Goal: Task Accomplishment & Management: Complete application form

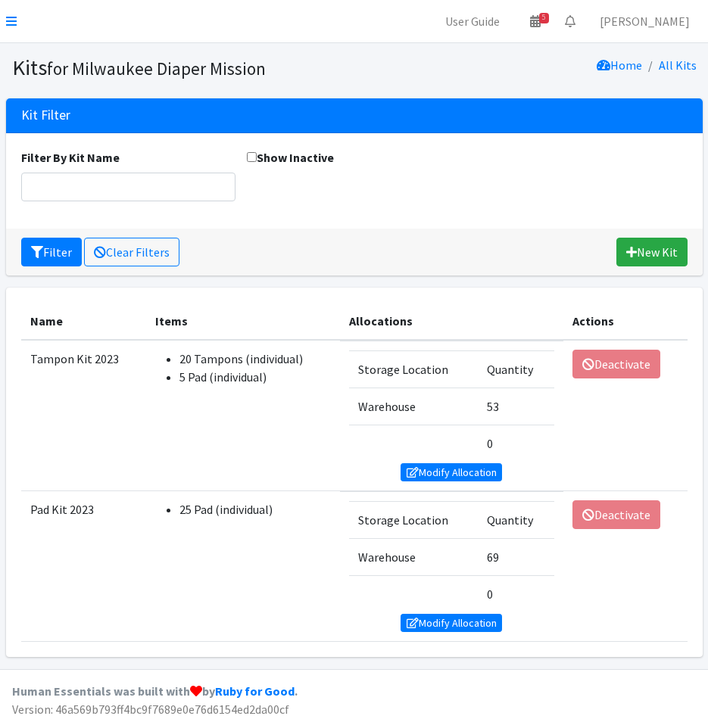
click at [8, 10] on nav "User Guide 5 5 Pick-ups remaining this week View Calendar 0 Requests 0 Partner …" at bounding box center [354, 21] width 708 height 43
click at [13, 14] on link at bounding box center [11, 21] width 11 height 18
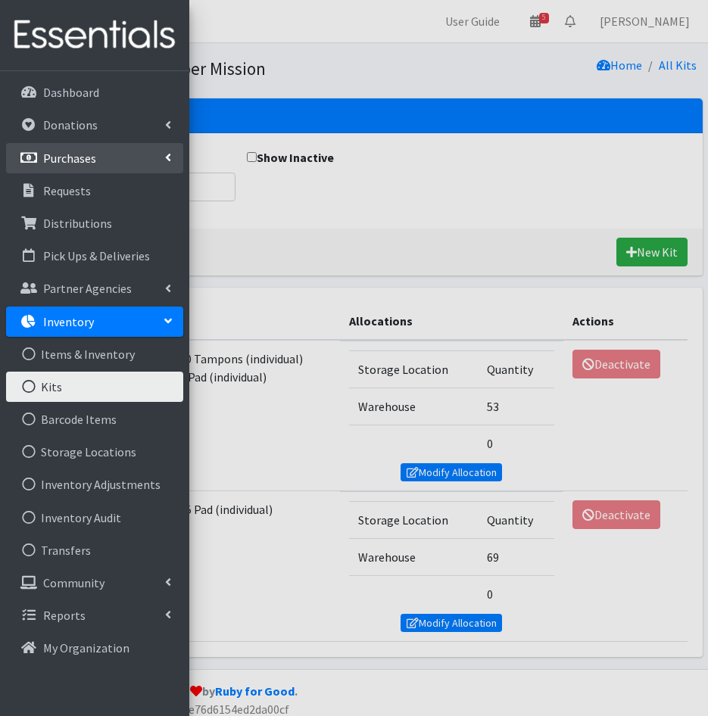
click at [107, 158] on link "Purchases" at bounding box center [94, 158] width 177 height 30
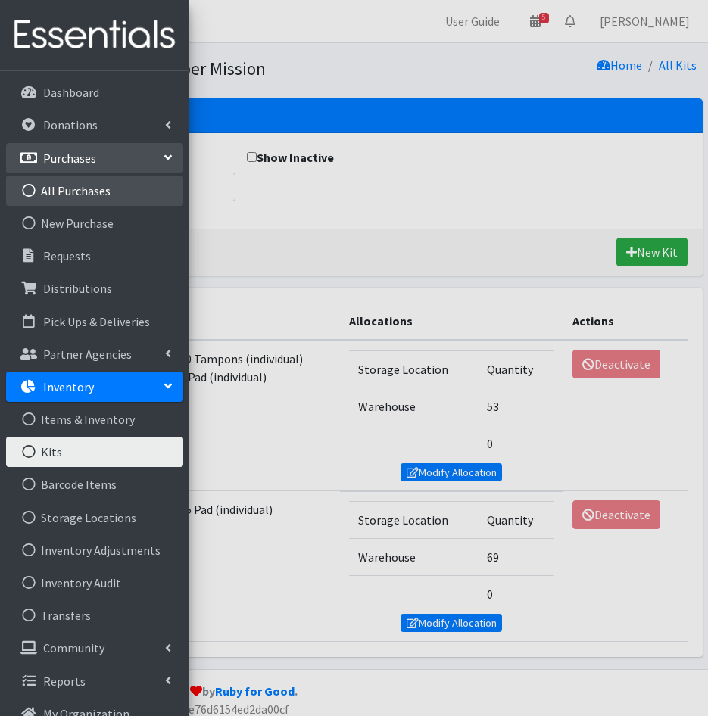
click at [99, 202] on link "All Purchases" at bounding box center [94, 191] width 177 height 30
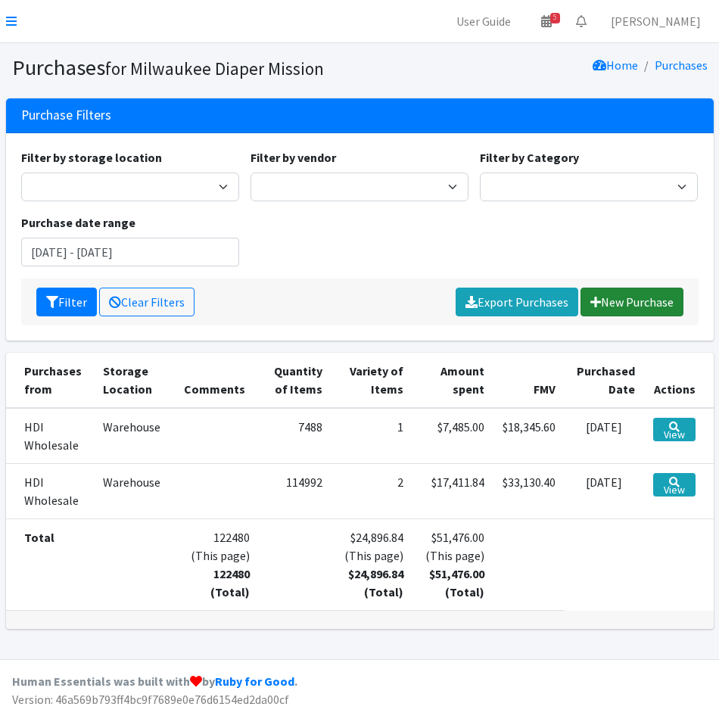
click at [614, 297] on link "New Purchase" at bounding box center [631, 302] width 103 height 29
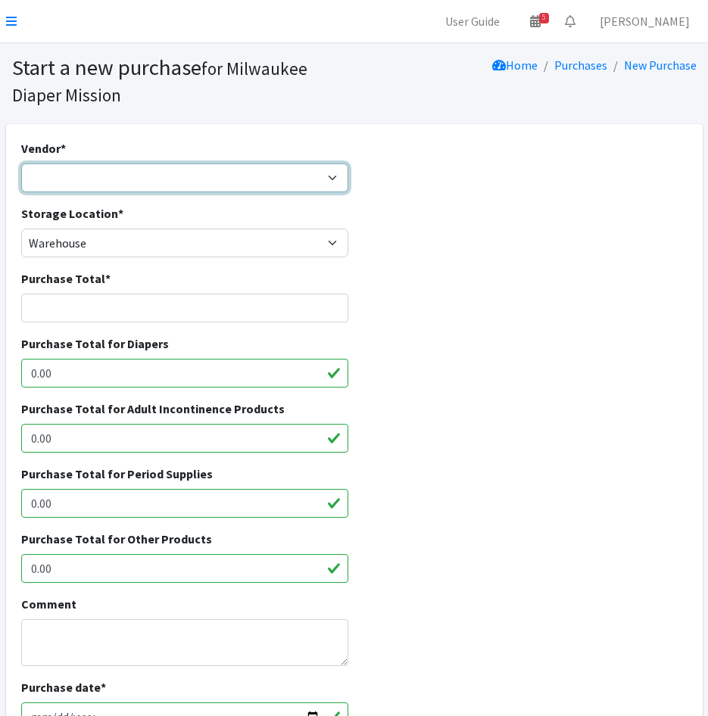
click at [105, 180] on select "Amazon DYPER HDI Wholesale Honest Company Jake's JSL Medline National Diaper Ba…" at bounding box center [185, 177] width 328 height 29
select select "471"
click at [21, 163] on select "Amazon DYPER HDI Wholesale Honest Company Jake's JSL Medline National Diaper Ba…" at bounding box center [185, 177] width 328 height 29
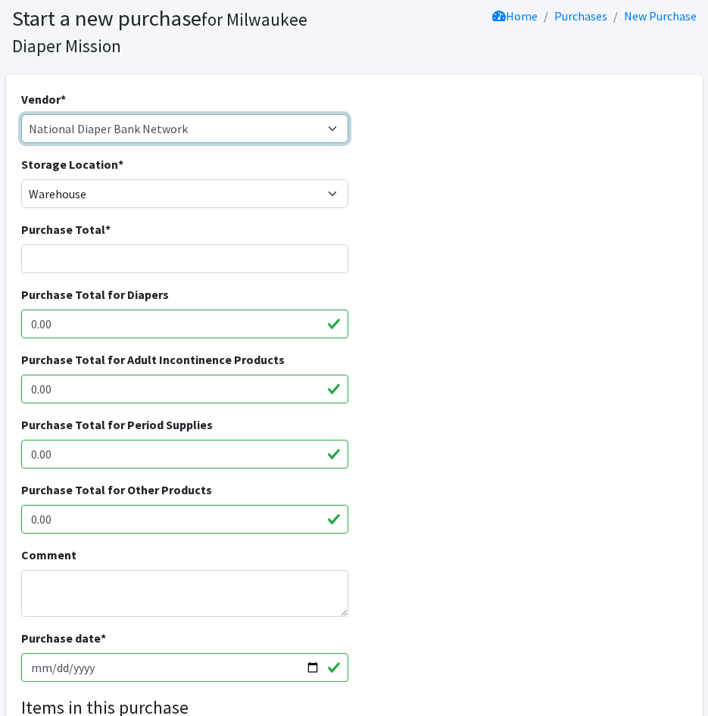
scroll to position [76, 0]
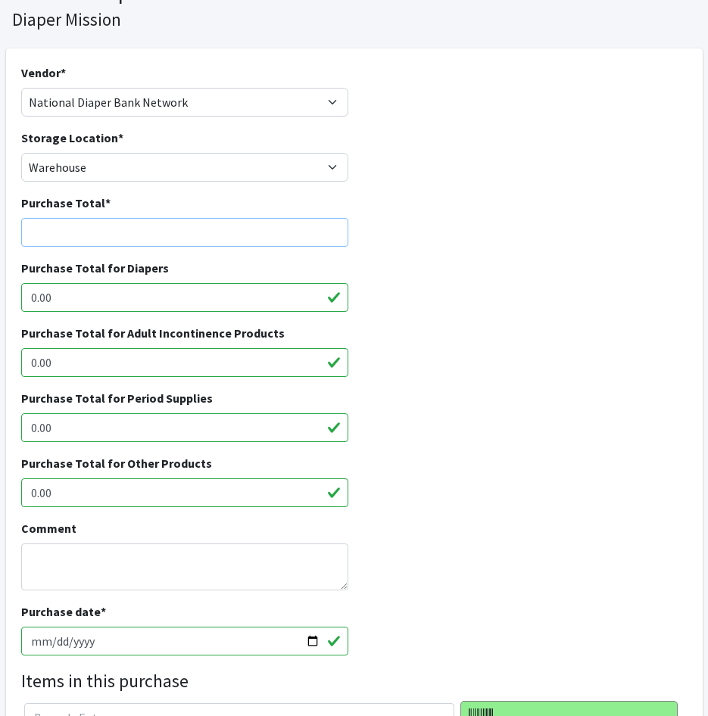
click at [45, 247] on input "Purchase Total *" at bounding box center [185, 232] width 328 height 29
type input "7485"
drag, startPoint x: -31, startPoint y: 306, endPoint x: -42, endPoint y: 304, distance: 10.7
click at [0, 304] on html "User Guide 5 5 Pick-ups remaining this week View Calendar 0 Requests 0 Partner …" at bounding box center [354, 482] width 708 height 1116
type input "1368"
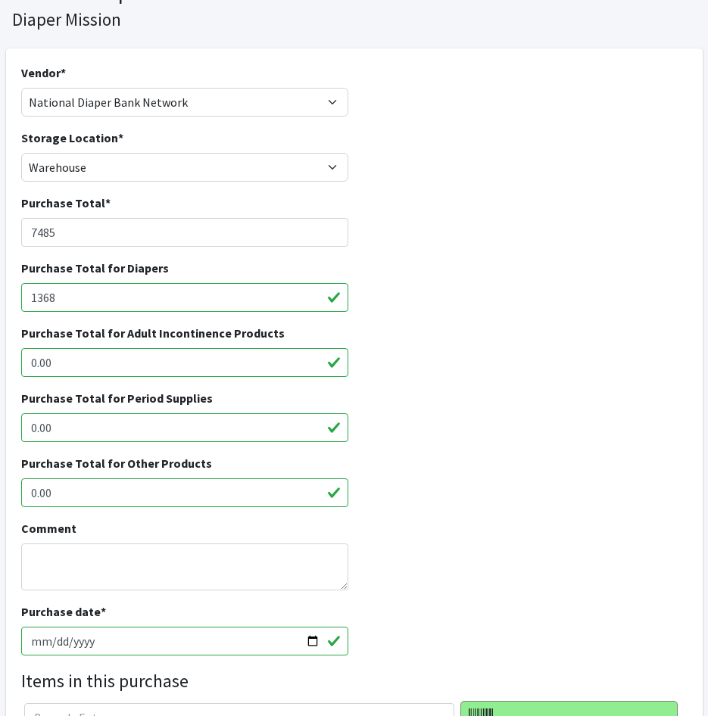
drag, startPoint x: 112, startPoint y: 426, endPoint x: -260, endPoint y: 436, distance: 372.4
click at [0, 436] on html "User Guide 5 5 Pick-ups remaining this week View Calendar 0 Requests 0 Partner …" at bounding box center [354, 482] width 708 height 1116
type input "3"
type input "6369"
click at [597, 306] on div "Purchase Total for Diapers 1368" at bounding box center [353, 291] width 677 height 65
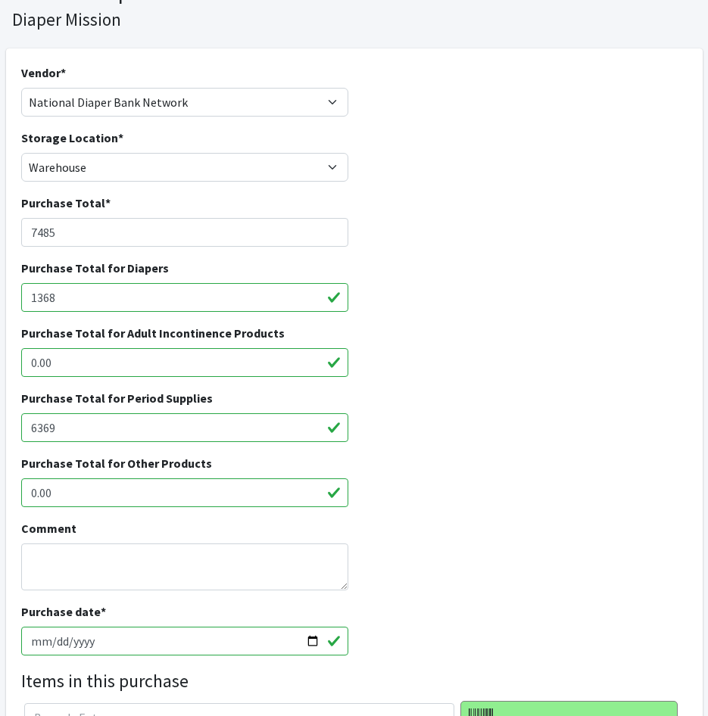
scroll to position [400, 0]
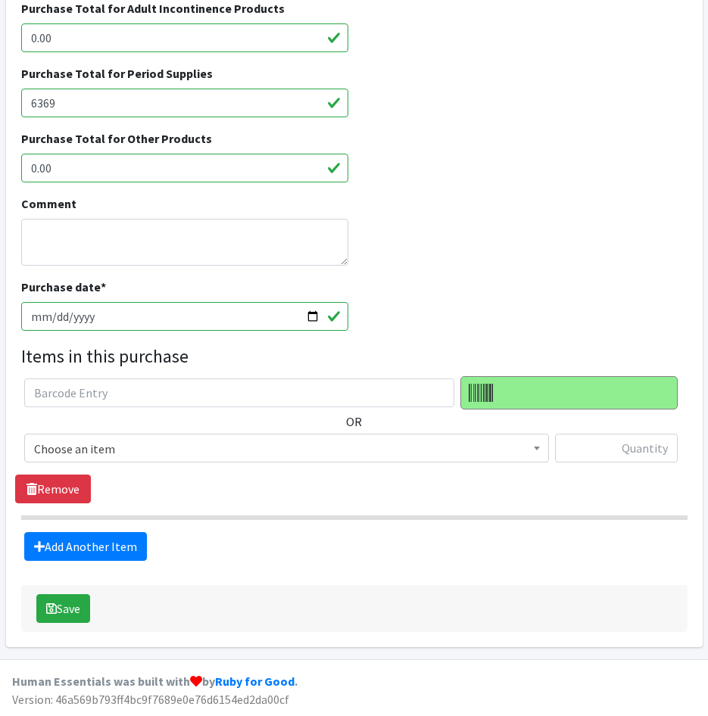
click at [92, 448] on span "Choose an item" at bounding box center [286, 448] width 505 height 21
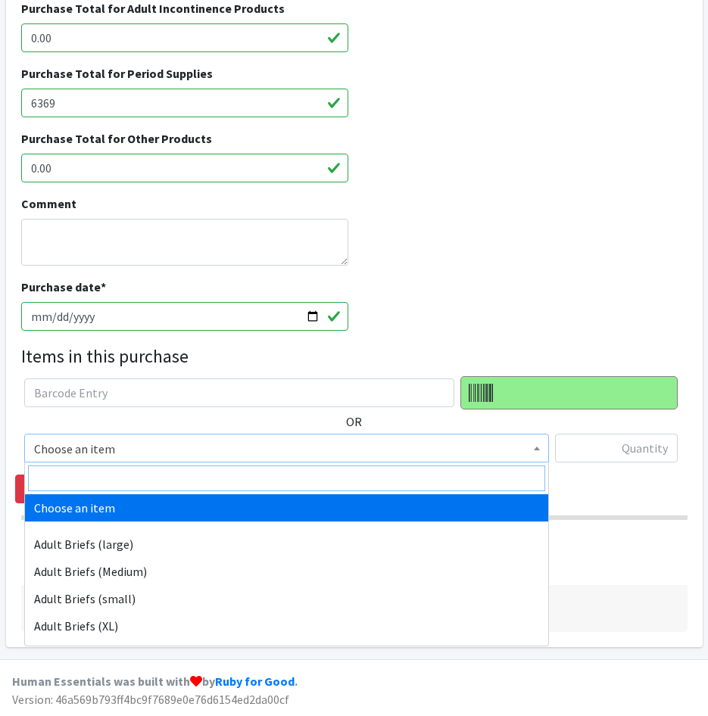
click at [95, 473] on input "search" at bounding box center [286, 478] width 517 height 26
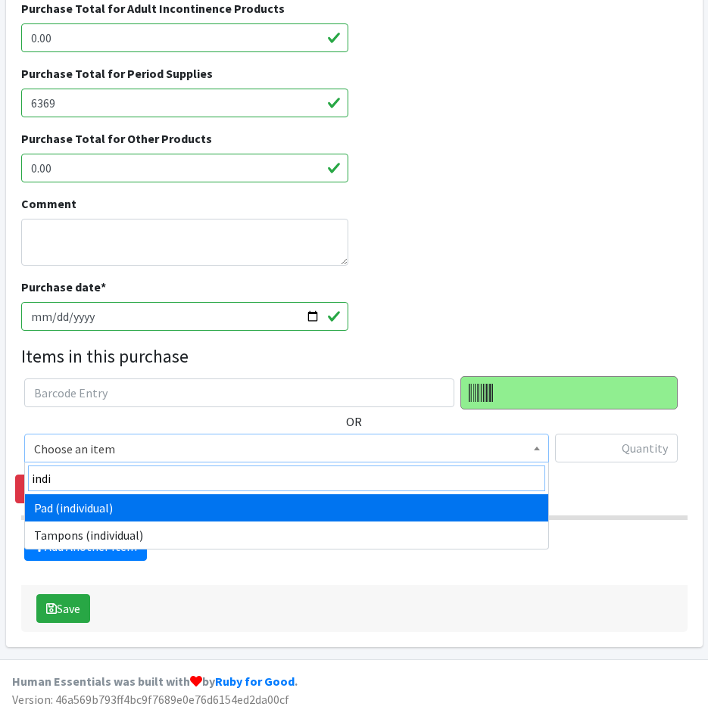
type input "indi"
select select "11280"
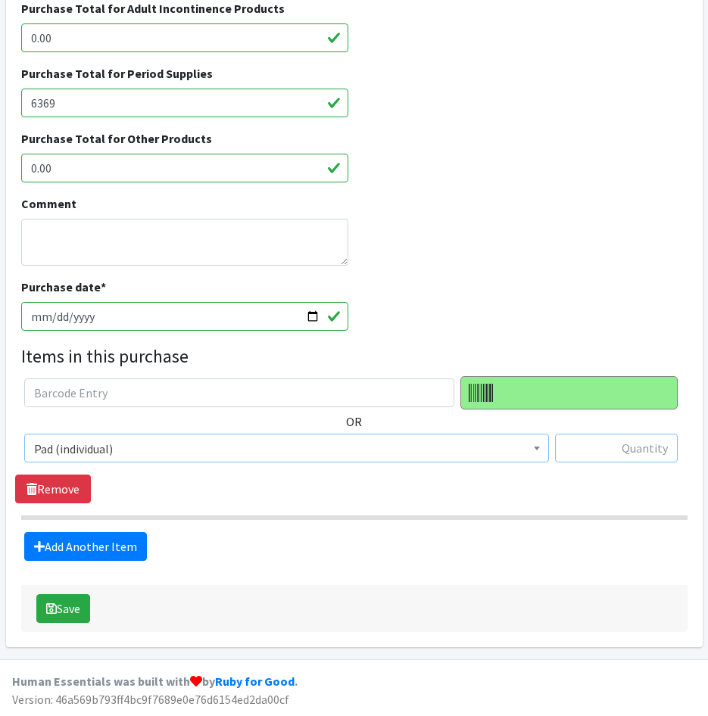
click at [580, 453] on input "text" at bounding box center [616, 448] width 123 height 29
type input "55440"
click at [77, 489] on link "Remove" at bounding box center [53, 488] width 76 height 29
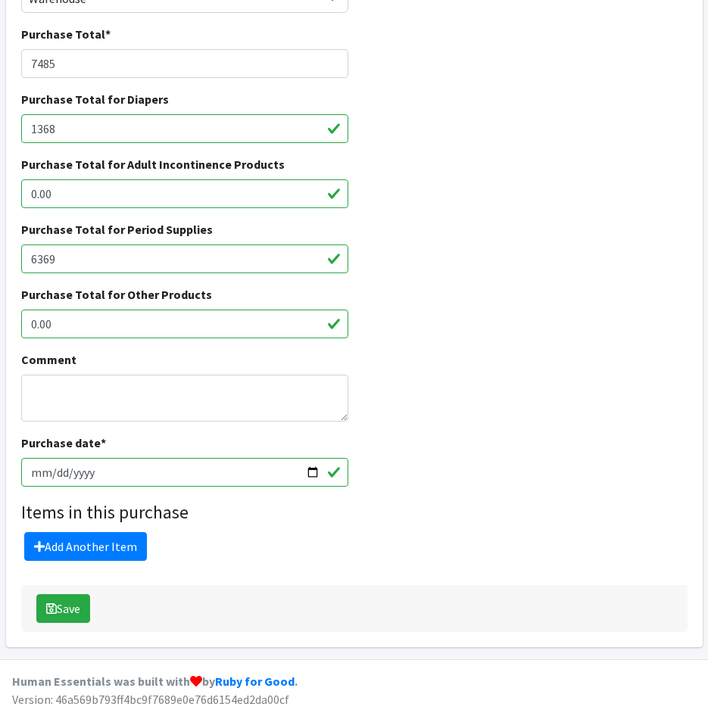
scroll to position [244, 0]
click at [108, 533] on link "Add Another Item" at bounding box center [85, 546] width 123 height 29
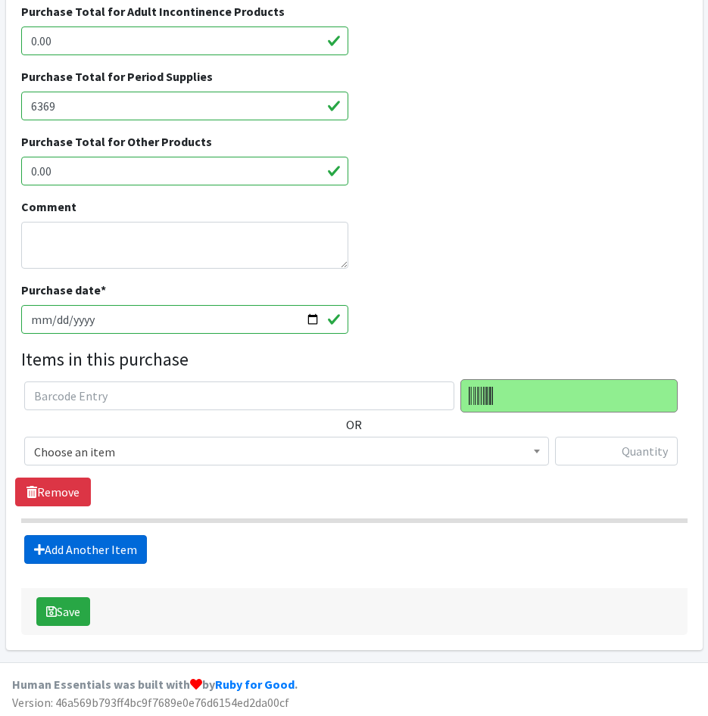
scroll to position [400, 0]
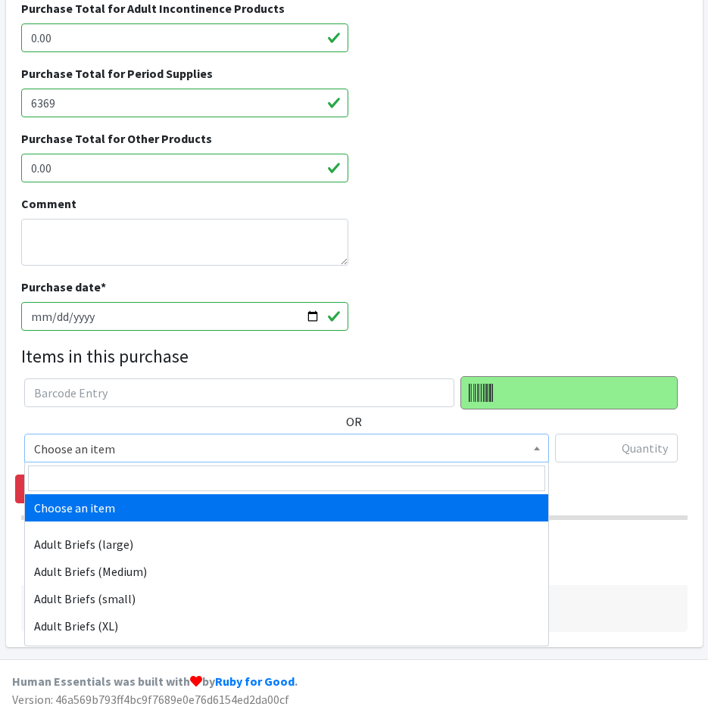
click at [198, 441] on span "Choose an item" at bounding box center [286, 448] width 505 height 21
click at [196, 476] on input "search" at bounding box center [286, 478] width 517 height 26
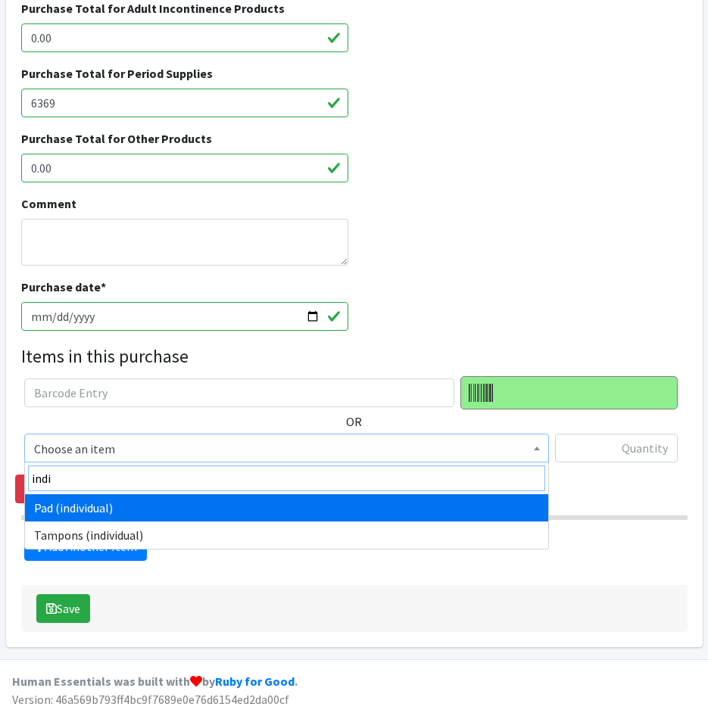
type input "indi"
select select "11280"
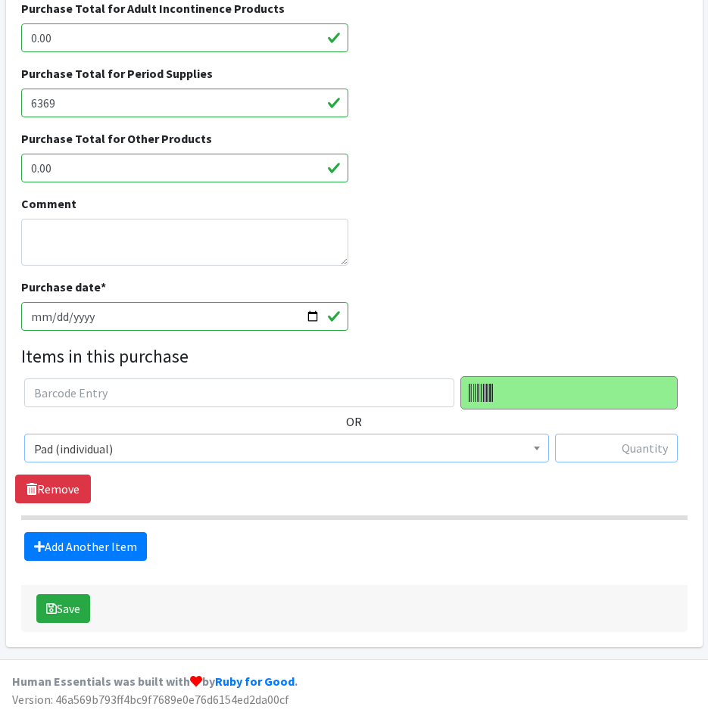
click at [600, 452] on input "text" at bounding box center [616, 448] width 123 height 29
type input "55440"
click at [85, 541] on link "Add Another Item" at bounding box center [85, 546] width 123 height 29
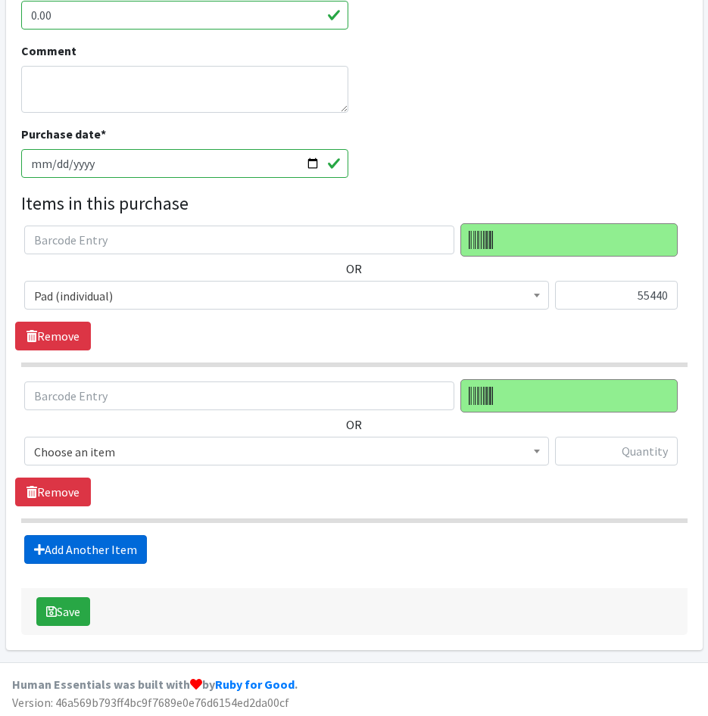
scroll to position [556, 0]
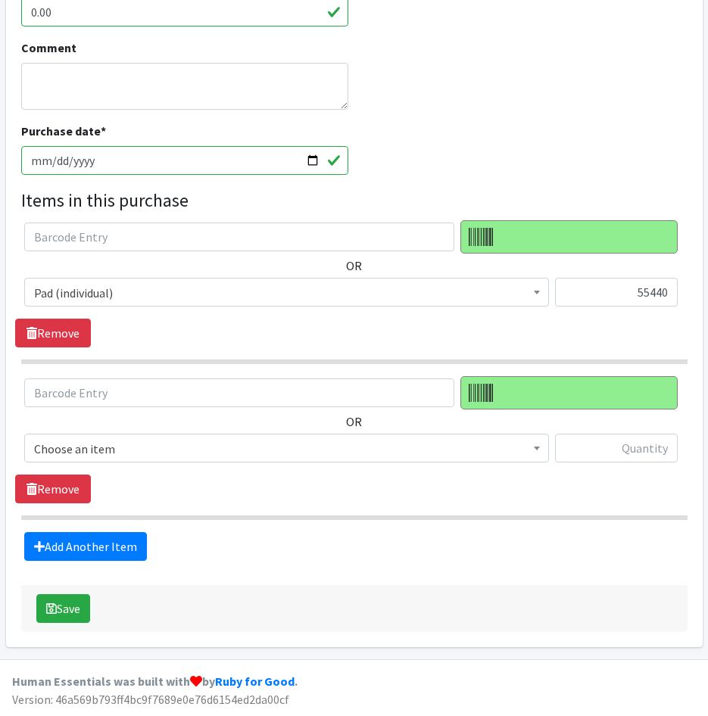
click at [163, 432] on div "OR Choose an item Adult Briefs (large) Adult Briefs (Medium) Adult Briefs (smal…" at bounding box center [353, 425] width 677 height 98
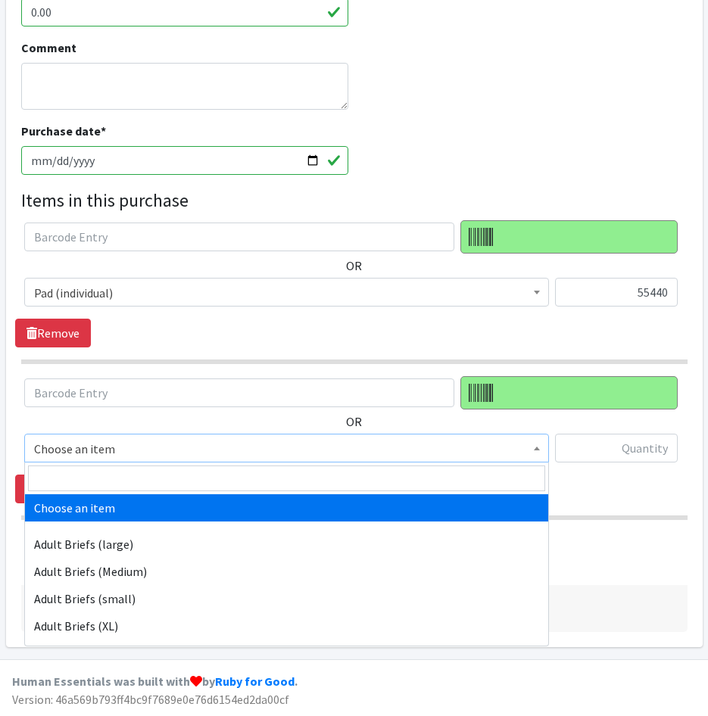
click at [168, 447] on span "Choose an item" at bounding box center [286, 448] width 505 height 21
click at [161, 482] on input "search" at bounding box center [286, 478] width 517 height 26
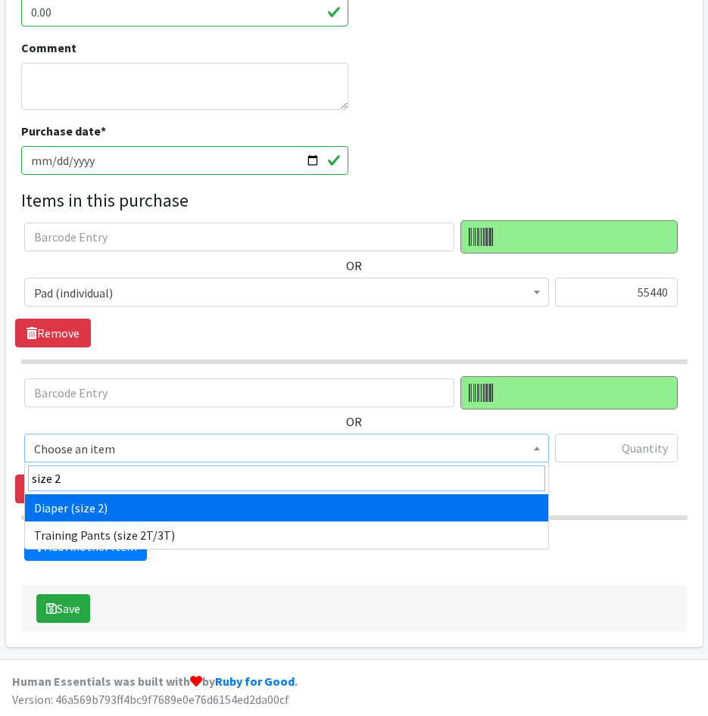
type input "size 2"
select select "4635"
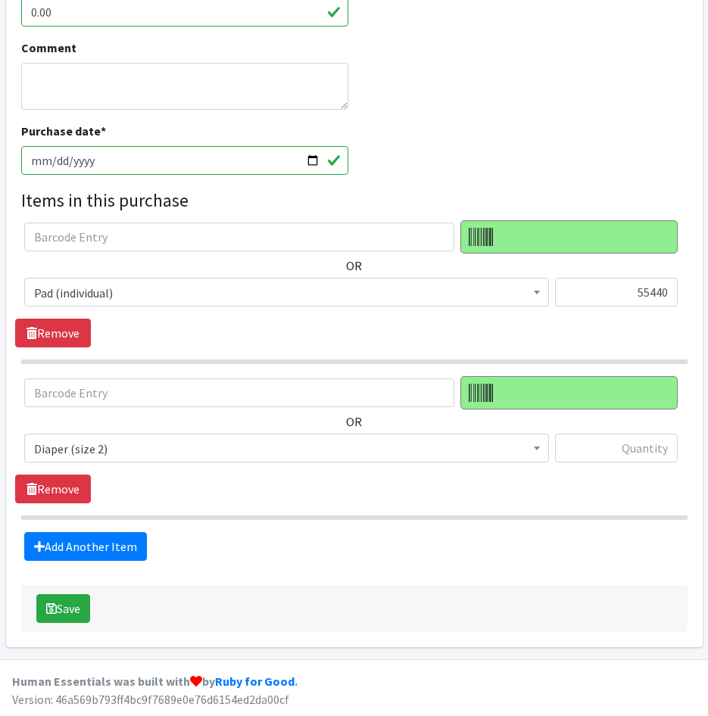
click at [614, 463] on div at bounding box center [616, 454] width 123 height 41
click at [611, 453] on input "text" at bounding box center [616, 448] width 123 height 29
type input "8064"
click at [468, 552] on div "Add Another Item" at bounding box center [353, 546] width 677 height 29
click at [73, 607] on button "Save" at bounding box center [63, 608] width 54 height 29
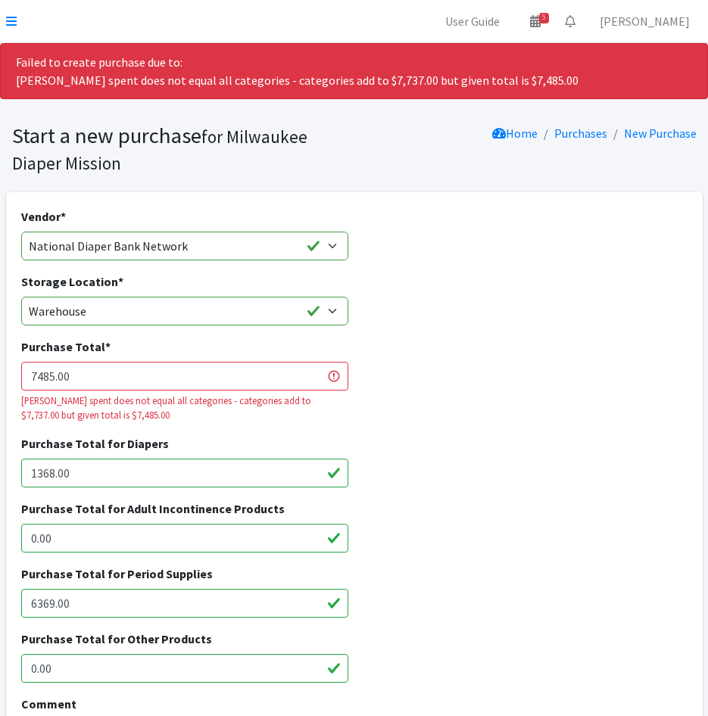
drag, startPoint x: 101, startPoint y: 384, endPoint x: -91, endPoint y: 377, distance: 191.6
type input "7"
type input "7737"
click at [589, 425] on div "Purchase Total * 7737 Amount spent does not equal all categories - categories a…" at bounding box center [353, 385] width 677 height 97
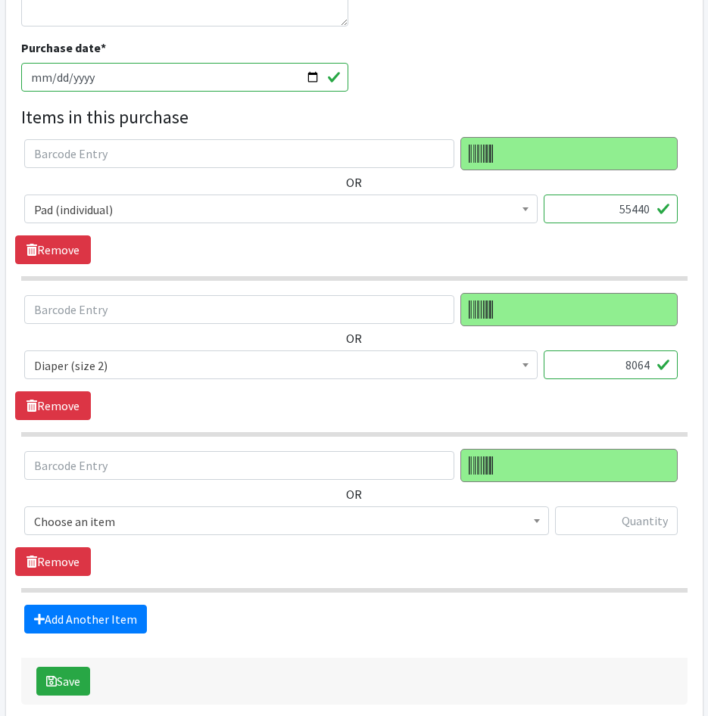
scroll to position [812, 0]
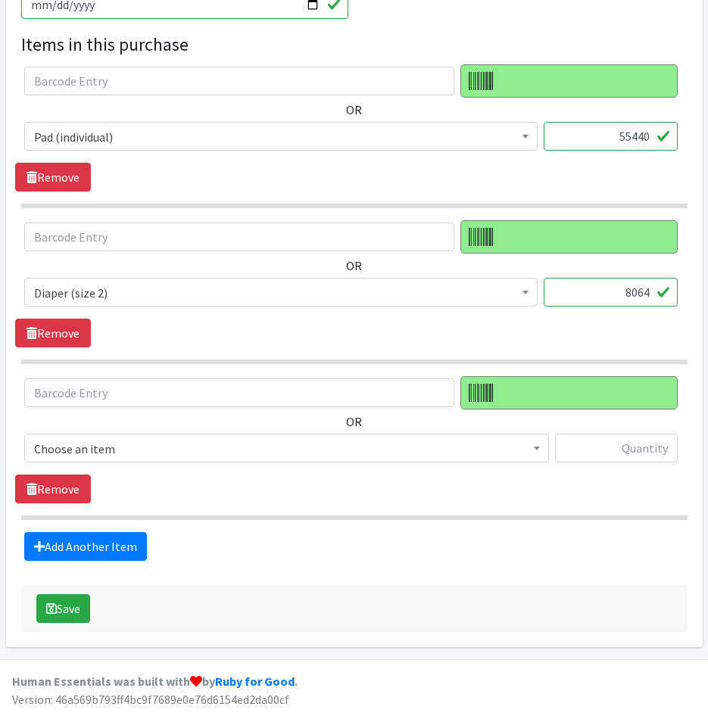
click at [32, 608] on div "Save" at bounding box center [354, 608] width 666 height 47
click at [48, 608] on icon "submit" at bounding box center [51, 608] width 11 height 12
